Goal: Task Accomplishment & Management: Manage account settings

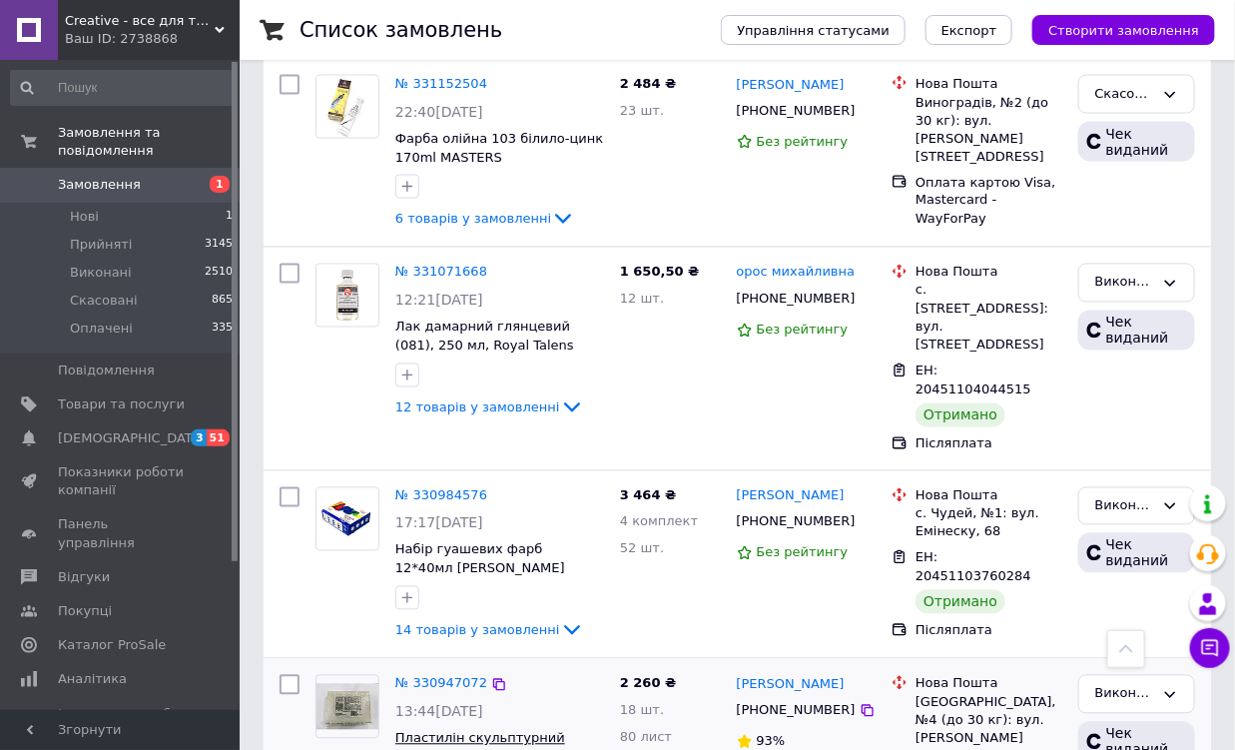
scroll to position [3541, 0]
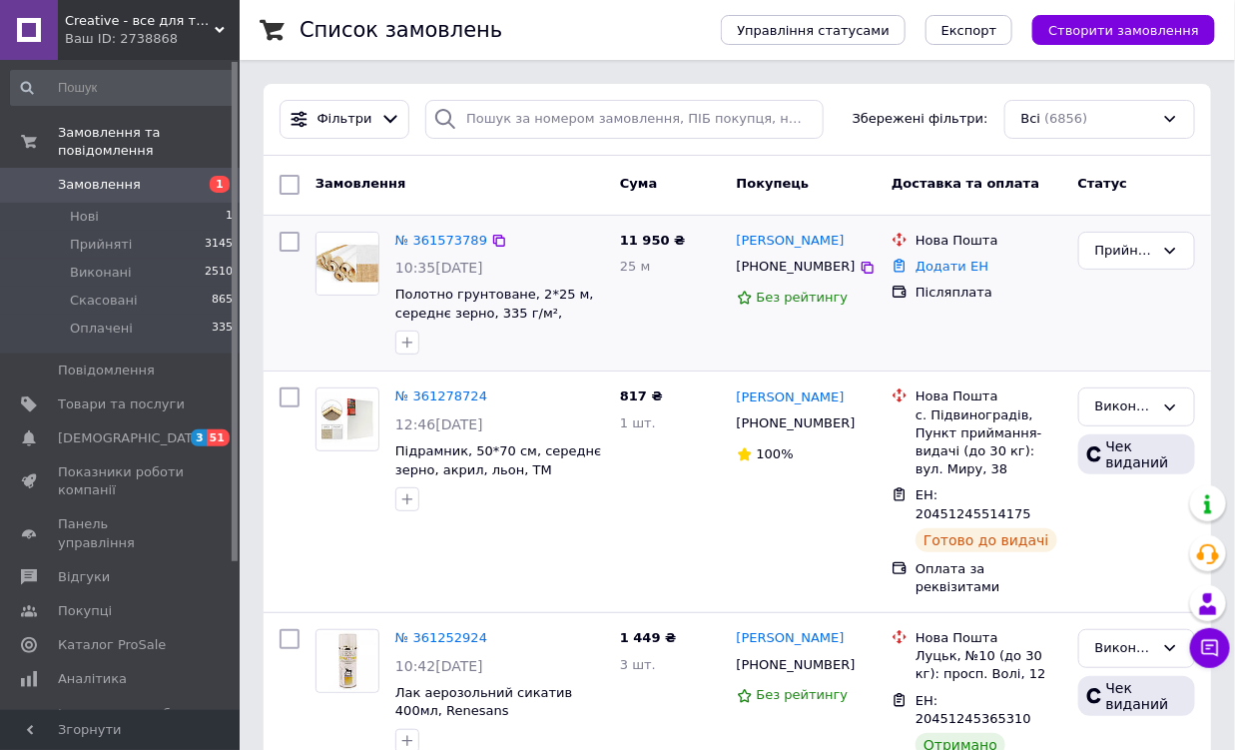
click at [450, 250] on div "№ 361573789" at bounding box center [441, 241] width 96 height 23
click at [427, 235] on link "№ 361573789" at bounding box center [441, 240] width 92 height 15
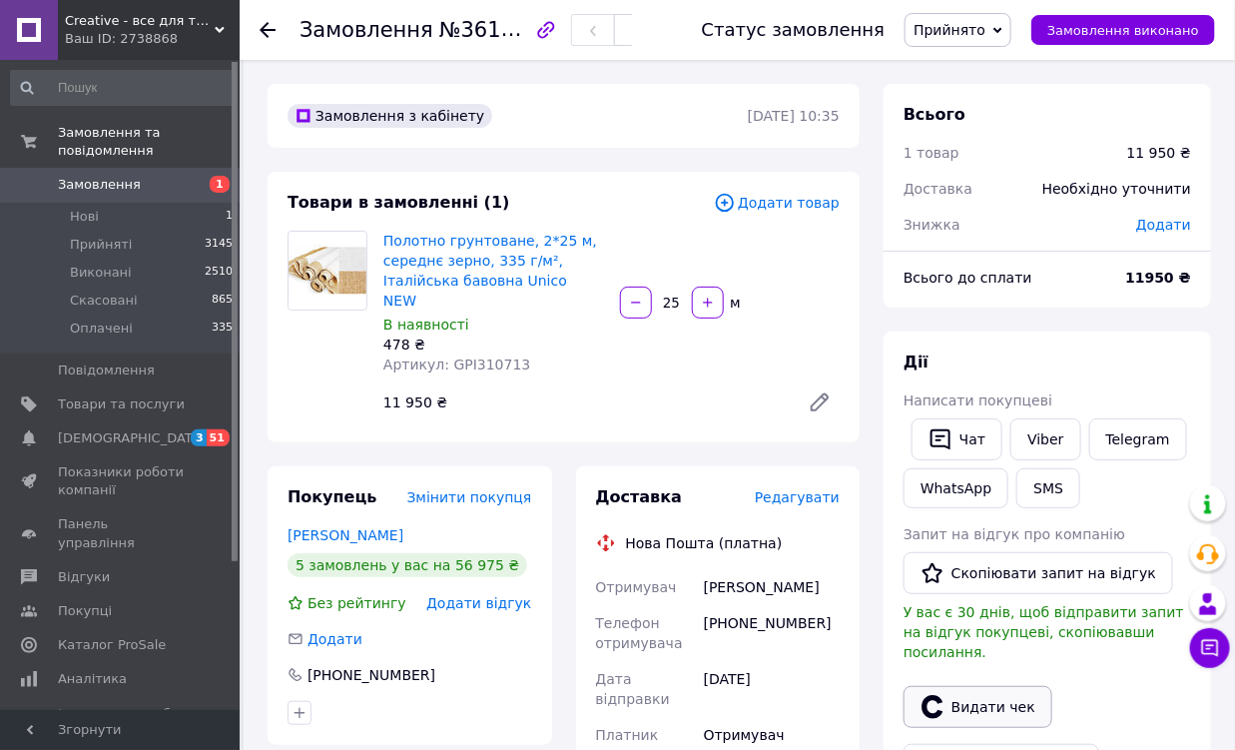
click at [1005, 691] on button "Видати чек" at bounding box center [978, 707] width 149 height 42
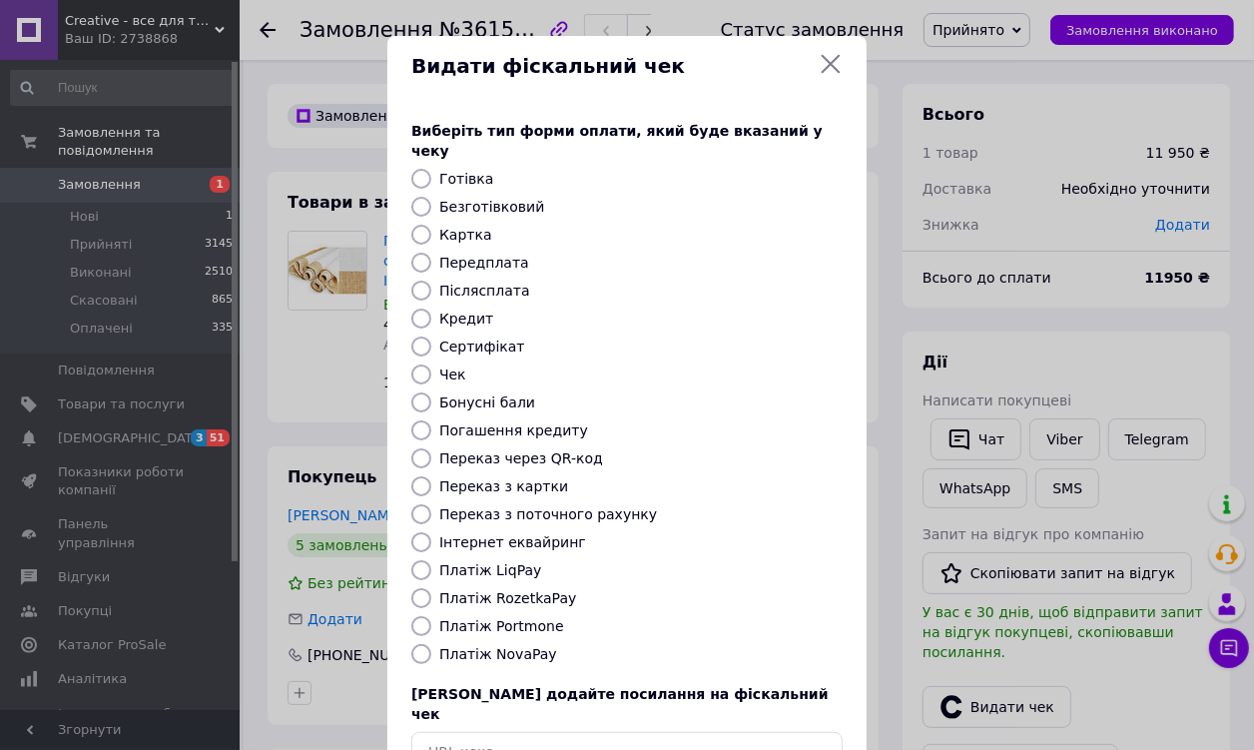
click at [460, 199] on label "Безготівковий" at bounding box center [491, 207] width 105 height 16
click at [431, 197] on input "Безготівковий" at bounding box center [421, 207] width 20 height 20
radio input "true"
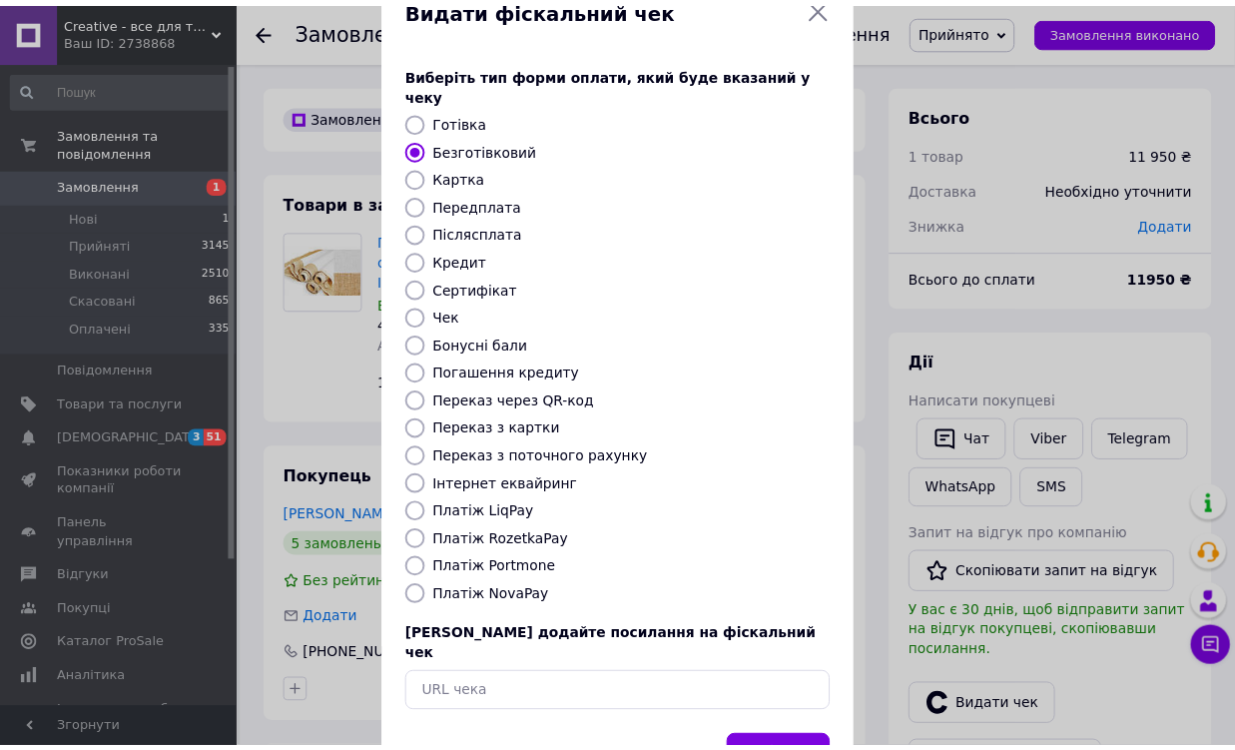
scroll to position [108, 0]
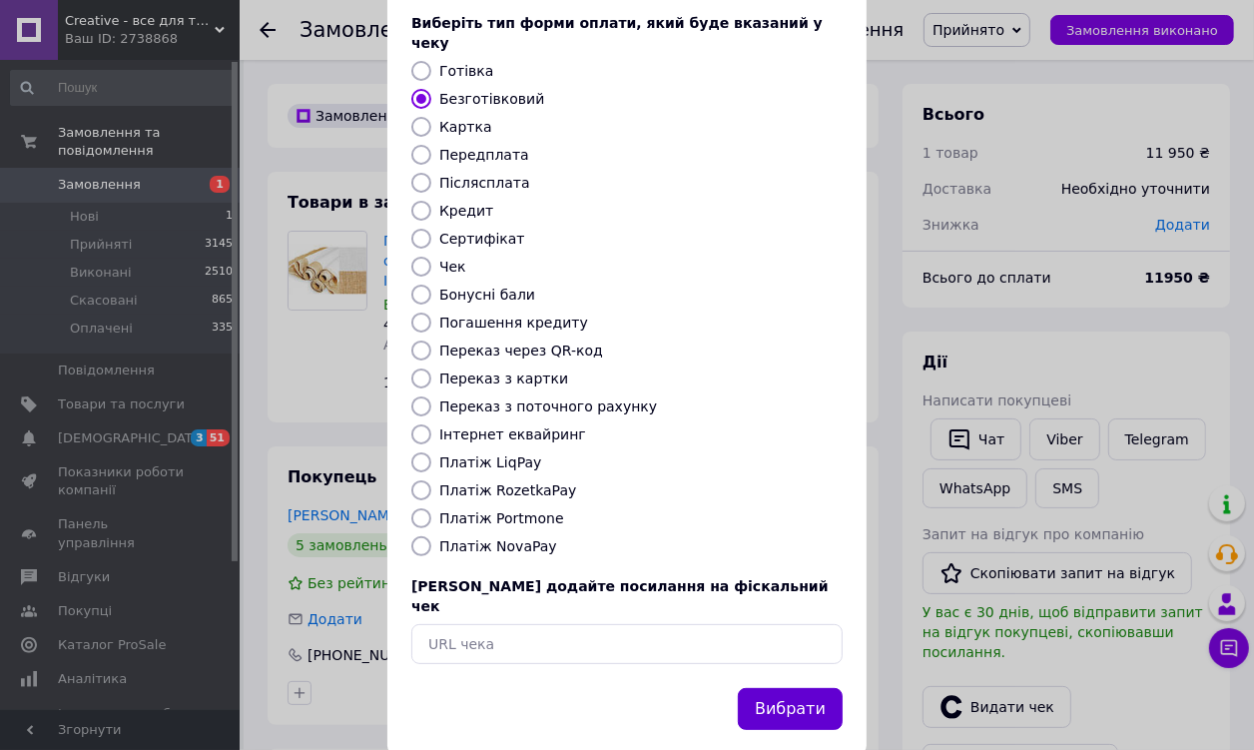
click at [782, 688] on button "Вибрати" at bounding box center [790, 709] width 105 height 43
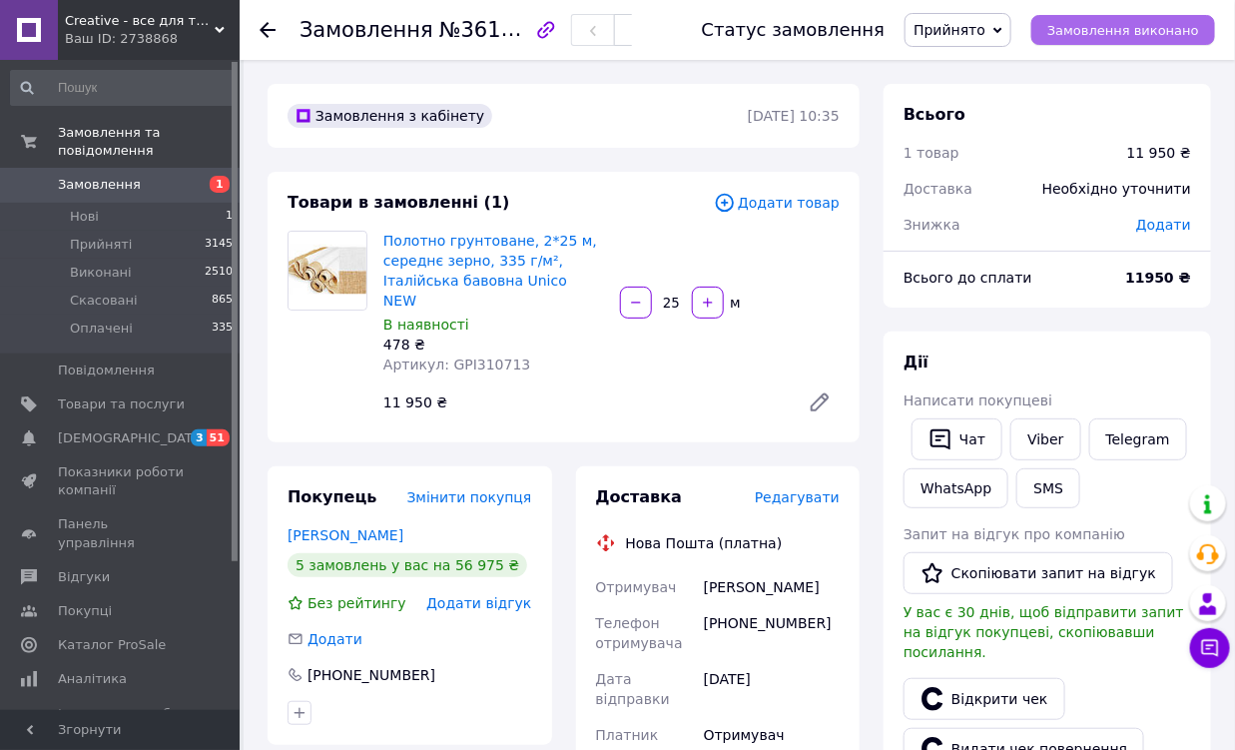
click at [1118, 23] on span "Замовлення виконано" at bounding box center [1123, 30] width 152 height 15
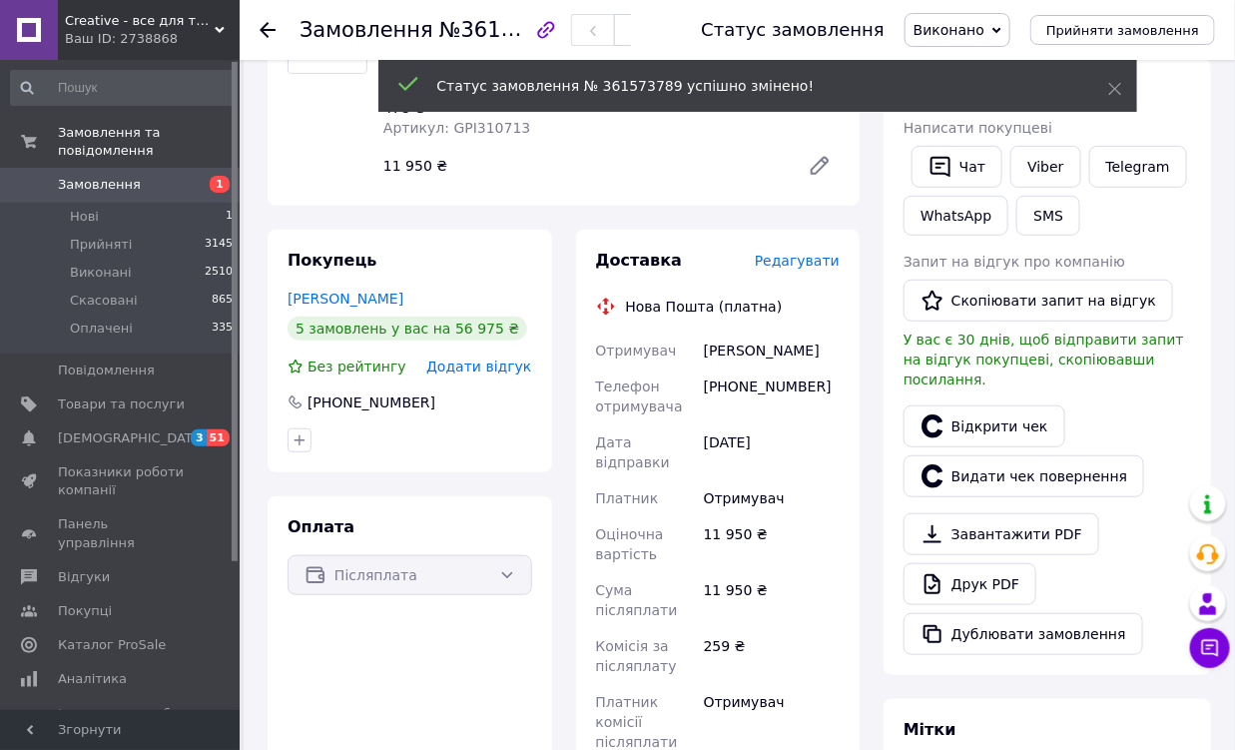
scroll to position [0, 0]
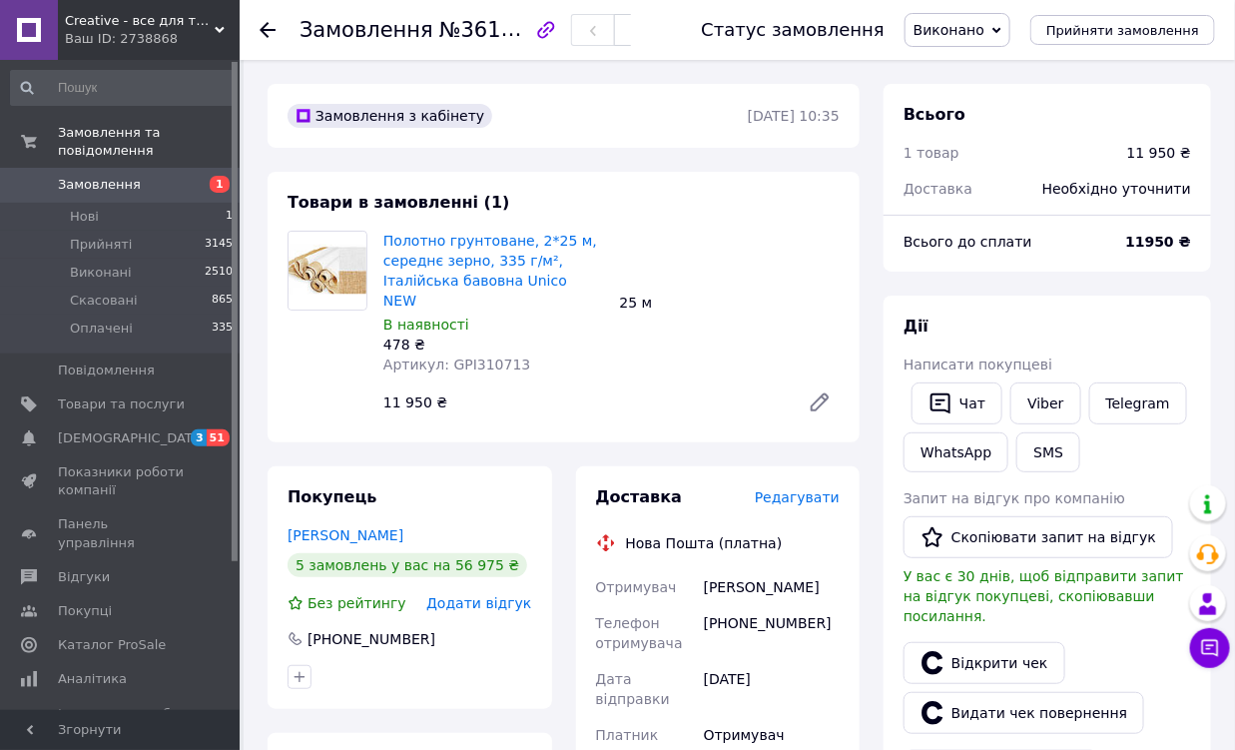
click at [270, 22] on icon at bounding box center [268, 30] width 16 height 16
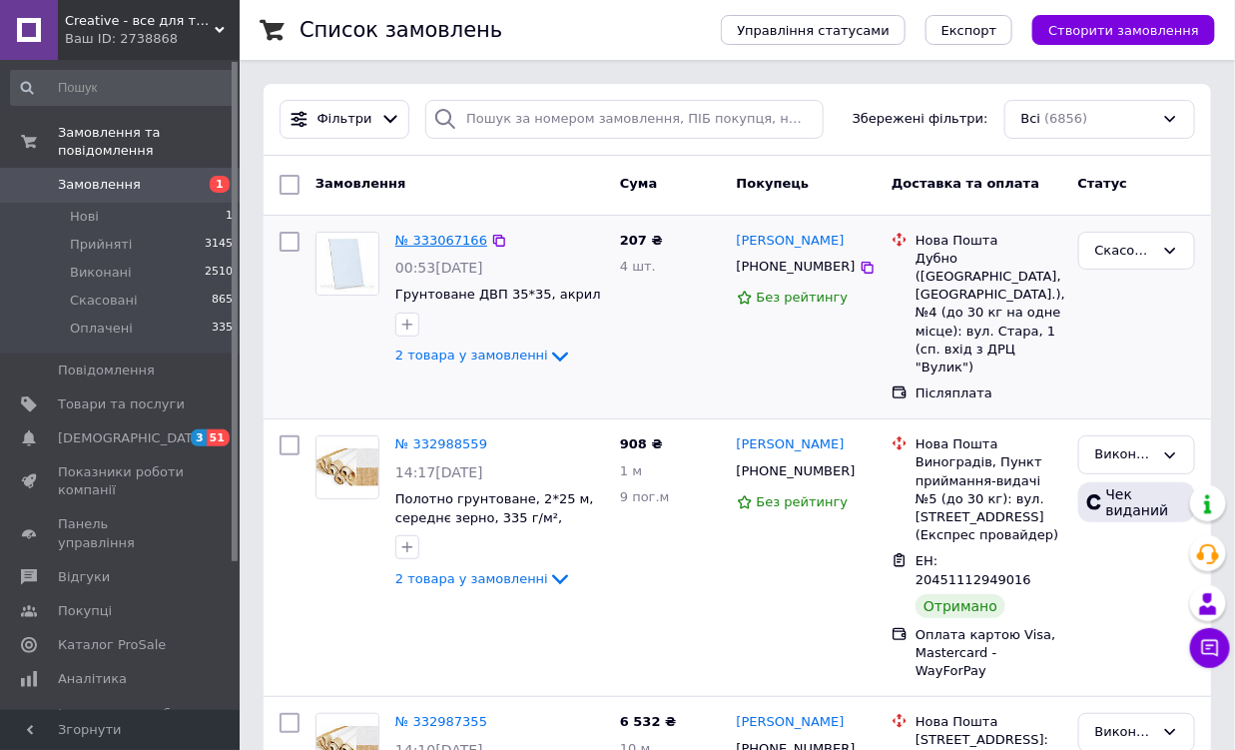
click at [440, 240] on link "№ 333067166" at bounding box center [441, 240] width 92 height 15
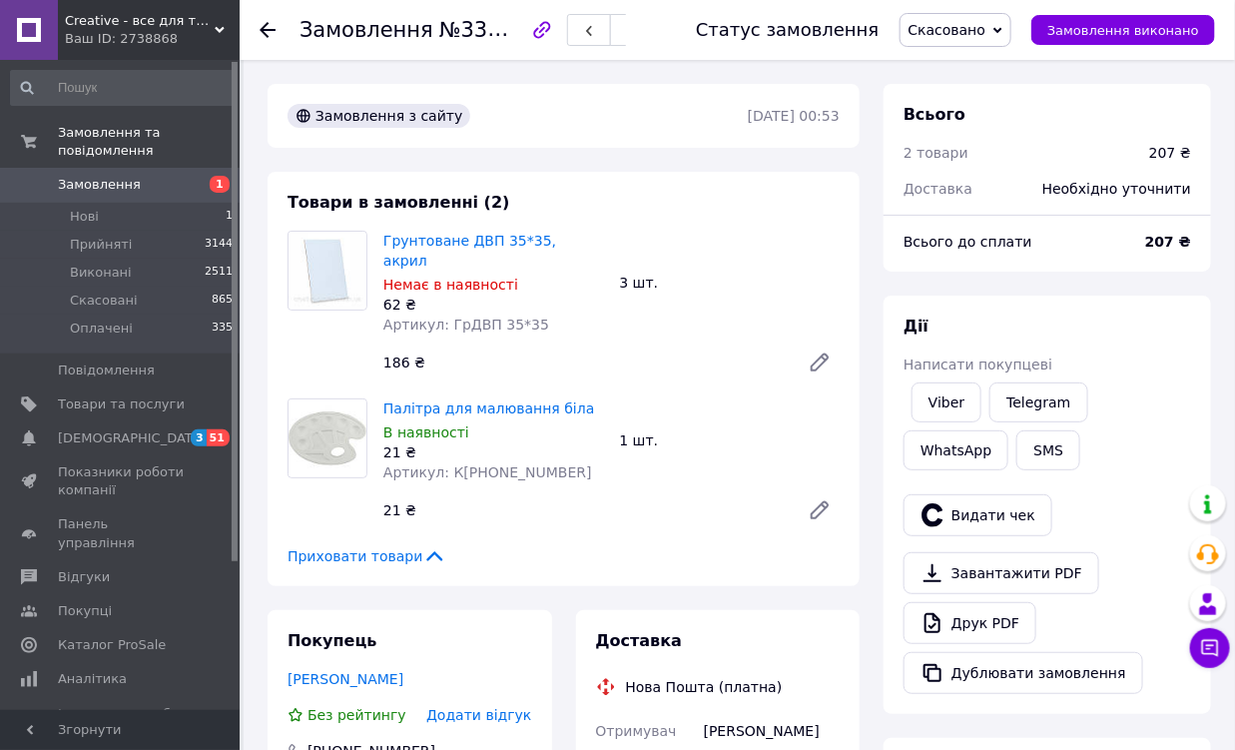
click at [257, 28] on div "Замовлення №333067166 Статус замовлення Скасовано Прийнято Виконано Оплачено За…" at bounding box center [737, 30] width 995 height 60
click at [262, 30] on use at bounding box center [268, 30] width 16 height 16
